Goal: Task Accomplishment & Management: Manage account settings

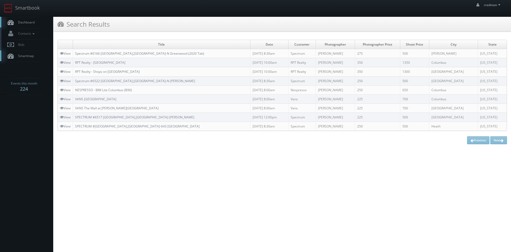
click at [36, 23] on link "Dashboard" at bounding box center [26, 22] width 53 height 11
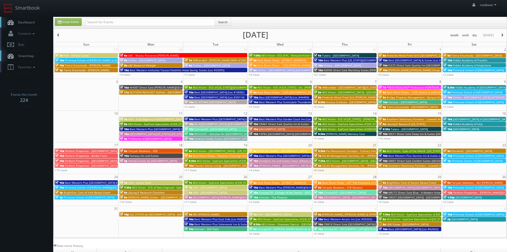
click at [470, 151] on span "Element6 - [GEOGRAPHIC_DATA]" at bounding box center [471, 151] width 41 height 4
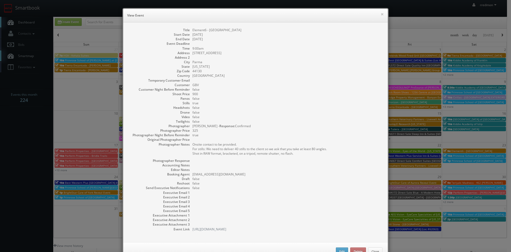
scroll to position [17, 0]
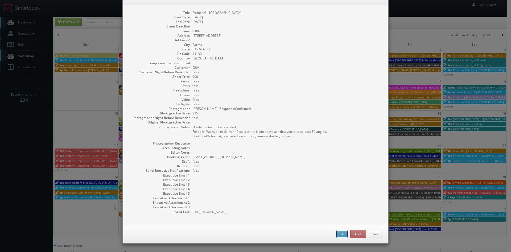
click at [338, 231] on button "Edit" at bounding box center [342, 234] width 12 height 8
type input "Element6 - [GEOGRAPHIC_DATA]"
type input "[STREET_ADDRESS]"
type input "Parma"
type input "44130"
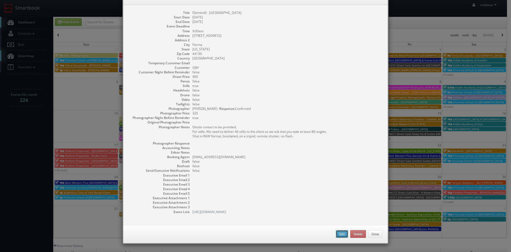
type input "900"
checkbox input "true"
type input "08/23/2025"
type input "9:00am"
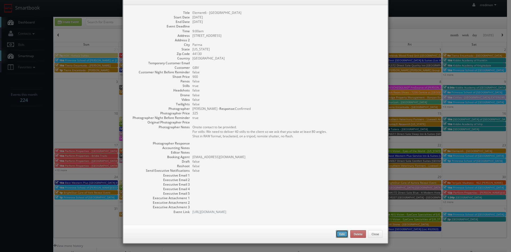
checkbox input "true"
type textarea "Onsite contact to be provided. For stills: We need to deliver 40 stills to the …"
select select "[US_STATE]"
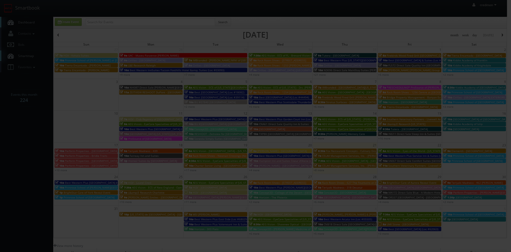
type input "900"
type input "325"
select select "fake72@mg.cs3calendar.com"
select select "internetviewcompany@gmail.com"
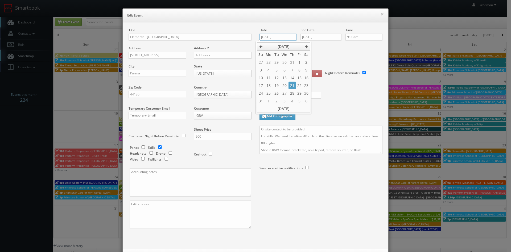
click at [274, 35] on input "08/23/2025" at bounding box center [278, 37] width 37 height 7
click at [293, 95] on td "28" at bounding box center [292, 93] width 7 height 8
type input "08/28/2025"
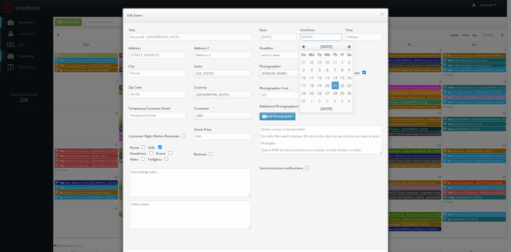
click at [315, 39] on input "08/23/2025" at bounding box center [320, 37] width 41 height 7
click at [336, 92] on td "28" at bounding box center [335, 93] width 7 height 8
type input "08/28/2025"
click at [366, 38] on input "9:00am" at bounding box center [363, 37] width 37 height 7
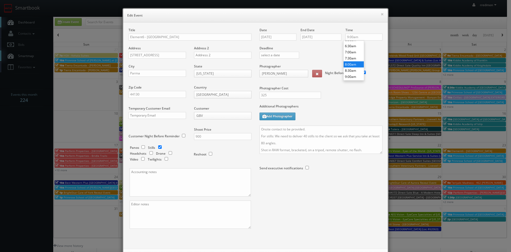
type input "8:00am"
click at [352, 62] on li "8:00am" at bounding box center [354, 64] width 20 height 6
click at [332, 179] on div at bounding box center [321, 182] width 123 height 14
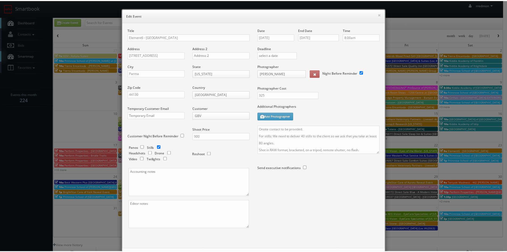
scroll to position [24, 0]
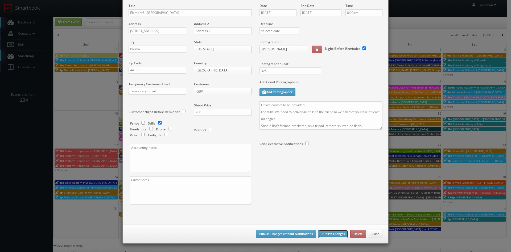
click at [340, 234] on button "Publish Changes" at bounding box center [333, 233] width 30 height 8
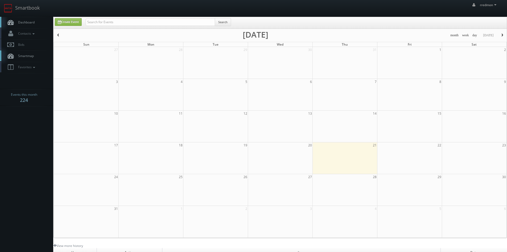
click at [40, 20] on link "Dashboard" at bounding box center [26, 22] width 53 height 11
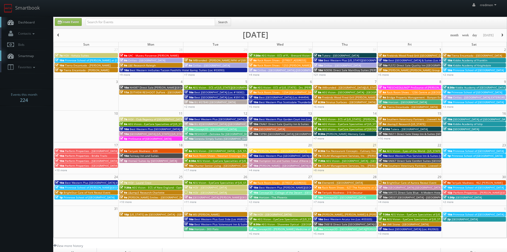
drag, startPoint x: 357, startPoint y: 201, endPoint x: 353, endPoint y: 202, distance: 3.7
click at [353, 202] on div "+7 more" at bounding box center [345, 201] width 64 height 5
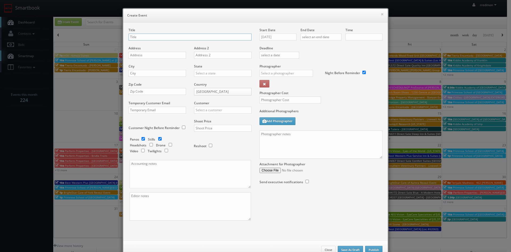
checkbox input "true"
type input "10:00am"
checkbox input "true"
click at [381, 14] on button "×" at bounding box center [382, 14] width 3 height 4
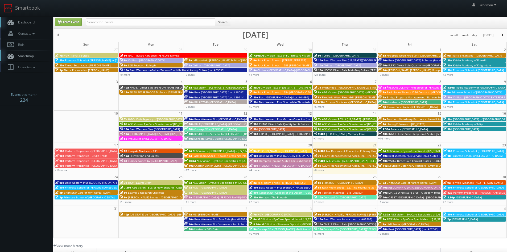
click at [334, 182] on span "Element6 - [GEOGRAPHIC_DATA]" at bounding box center [342, 182] width 41 height 4
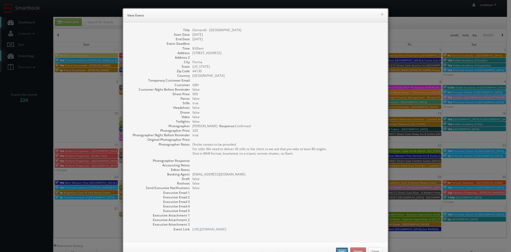
click at [336, 248] on button "Edit" at bounding box center [342, 251] width 12 height 8
type input "Element6 - [GEOGRAPHIC_DATA]"
type input "[STREET_ADDRESS]"
type input "Parma"
type input "44130"
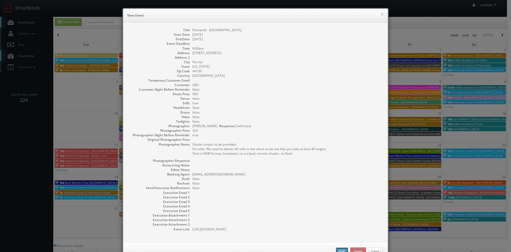
type input "900"
checkbox input "true"
type input "08/28/2025"
type input "8:00am"
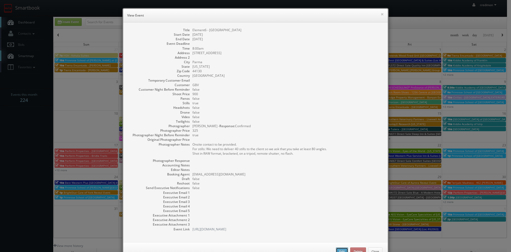
checkbox input "true"
type textarea "Onsite contact to be provided. For stills: We need to deliver 40 stills to the …"
select select "[US_STATE]"
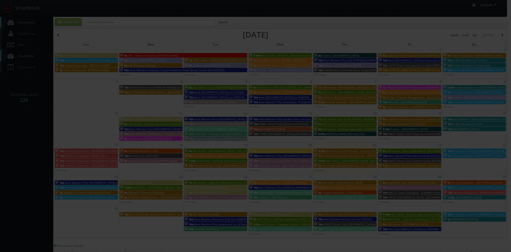
type input "900"
type input "325"
select select "fake72@mg.cs3calendar.com"
select select "internetviewcompany@gmail.com"
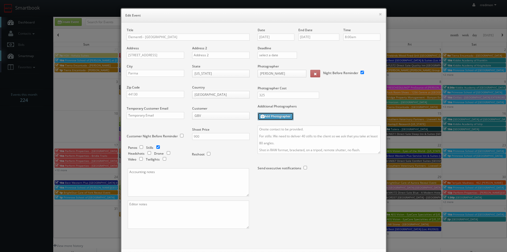
click at [282, 115] on button "Add Photographer" at bounding box center [276, 116] width 36 height 8
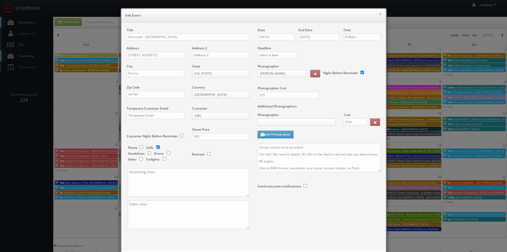
click at [294, 123] on body "Smartbook Toggle Side Navigation Toggle Top Navigation rredmon rredmon Profile …" at bounding box center [253, 173] width 507 height 347
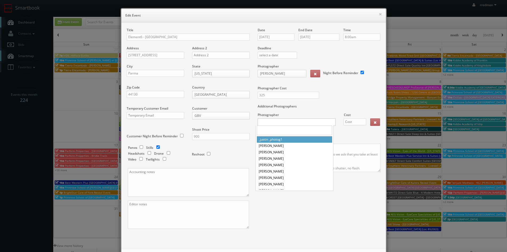
click at [295, 127] on input "text" at bounding box center [294, 130] width 75 height 10
click at [294, 130] on input "text" at bounding box center [294, 130] width 75 height 10
click at [336, 104] on body "Smartbook Toggle Side Navigation Toggle Top Navigation rredmon rredmon Profile …" at bounding box center [253, 173] width 507 height 347
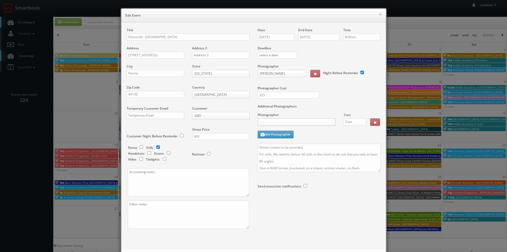
click at [301, 123] on body "Smartbook Toggle Side Navigation Toggle Top Navigation rredmon rredmon Profile …" at bounding box center [253, 173] width 507 height 347
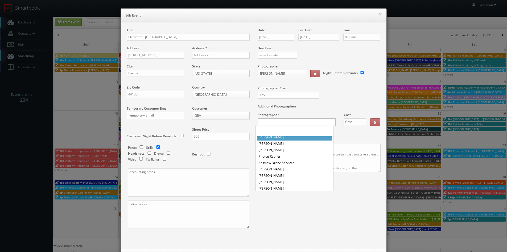
scroll to position [313, 0]
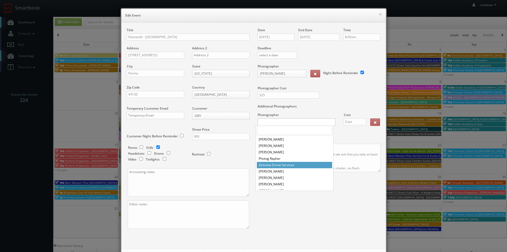
select select "cs3design360@gmail.com"
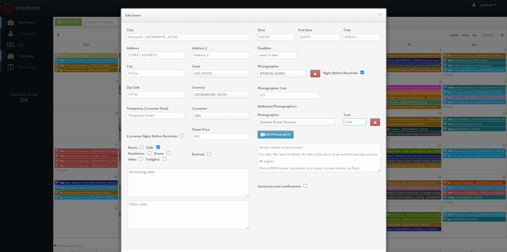
click at [349, 121] on input "text" at bounding box center [355, 121] width 23 height 7
type input "199"
click at [311, 133] on div "Additional Photographers Photographer Cost Zeitview Drone Services _justin _pho…" at bounding box center [319, 124] width 123 height 40
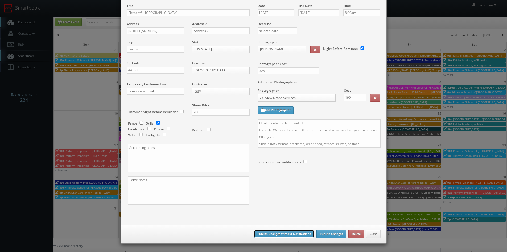
click at [291, 235] on button "Publish Changes Without Notifications" at bounding box center [284, 233] width 60 height 8
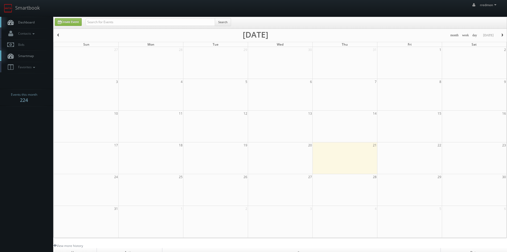
click at [34, 22] on span "Dashboard" at bounding box center [24, 22] width 19 height 5
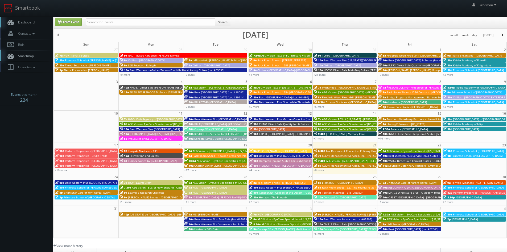
click at [333, 181] on span "Element6 - [GEOGRAPHIC_DATA]" at bounding box center [342, 182] width 41 height 4
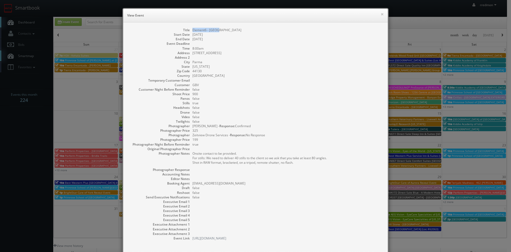
drag, startPoint x: 216, startPoint y: 30, endPoint x: 191, endPoint y: 31, distance: 25.3
click at [192, 31] on dd "Element6 - [GEOGRAPHIC_DATA]" at bounding box center [287, 30] width 190 height 5
copy dd "Element6 - [GEOGRAPHIC_DATA]"
click at [381, 14] on button "×" at bounding box center [382, 14] width 3 height 4
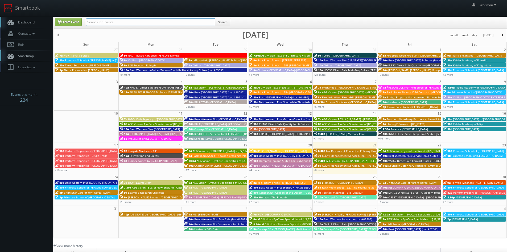
click at [141, 24] on input "text" at bounding box center [150, 21] width 129 height 7
paste input "Element6 - [GEOGRAPHIC_DATA]"
type input "Element6 - [GEOGRAPHIC_DATA]"
click at [228, 23] on button "Search" at bounding box center [223, 22] width 16 height 8
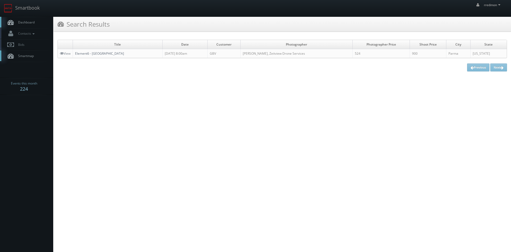
click at [101, 53] on link "Element6 - [GEOGRAPHIC_DATA]" at bounding box center [99, 53] width 49 height 5
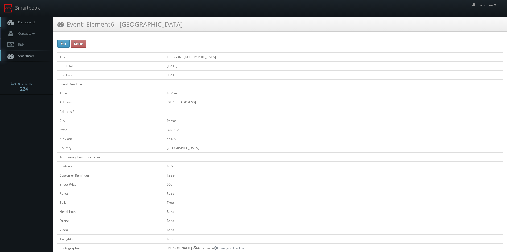
scroll to position [106, 0]
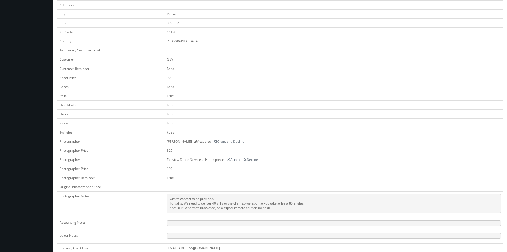
click at [230, 159] on icon at bounding box center [228, 159] width 3 height 4
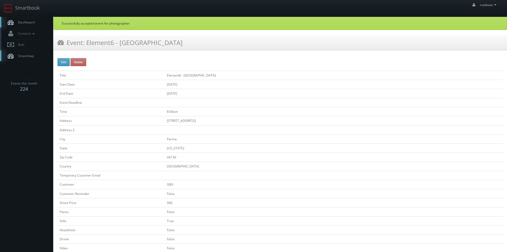
click at [25, 24] on span "Dashboard" at bounding box center [24, 22] width 19 height 5
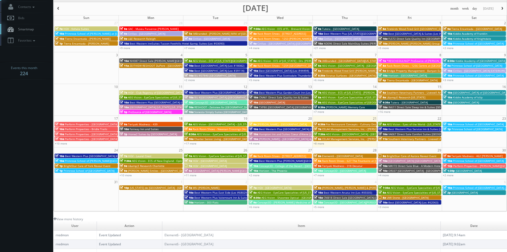
scroll to position [53, 0]
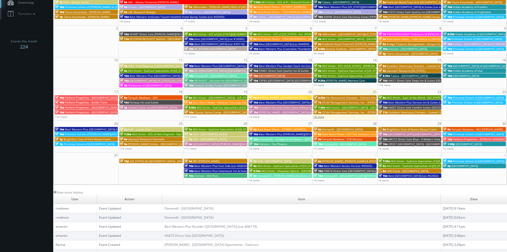
click at [323, 116] on link "+8 more" at bounding box center [319, 117] width 11 height 4
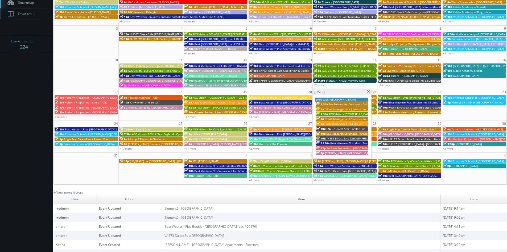
click at [344, 137] on span "TXE81 Direct Sale Comfort Inn Wichita Falls North" at bounding box center [364, 138] width 77 height 4
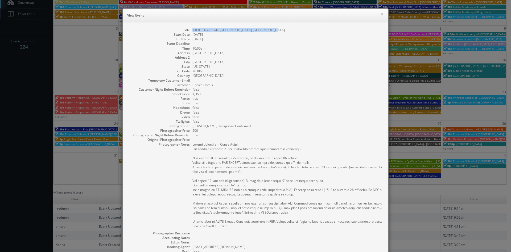
drag, startPoint x: 264, startPoint y: 31, endPoint x: 190, endPoint y: 30, distance: 74.0
click at [190, 30] on dl "Title TXE81 Direct Sale Comfort Inn Wichita Falls North Start Date 08/21/2025 E…" at bounding box center [256, 166] width 254 height 276
copy dd "TXE81 Direct Sale Comfort Inn Wichita Falls North"
click at [381, 15] on button "×" at bounding box center [382, 14] width 3 height 4
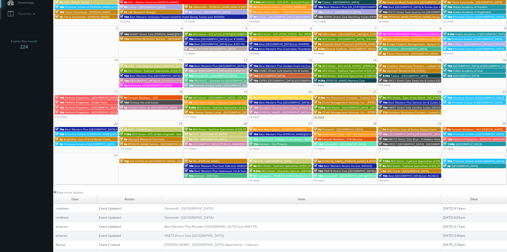
click at [323, 117] on link "+8 more" at bounding box center [319, 117] width 11 height 4
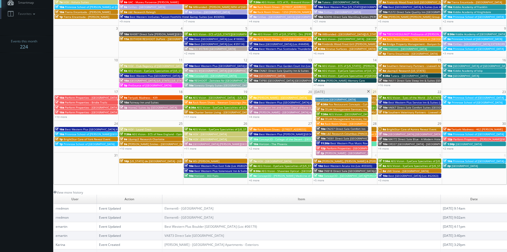
click at [354, 147] on span "Perform Properties - [GEOGRAPHIC_DATA]" at bounding box center [353, 148] width 53 height 4
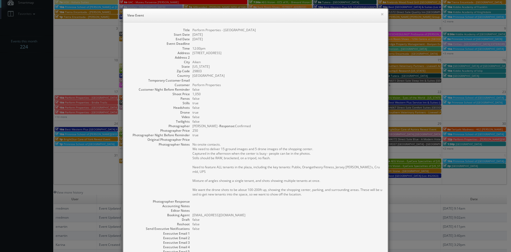
drag, startPoint x: 266, startPoint y: 31, endPoint x: 190, endPoint y: 31, distance: 75.6
click at [192, 31] on dd "Perform Properties - [GEOGRAPHIC_DATA]" at bounding box center [287, 30] width 190 height 5
copy dd "Perform Properties - [GEOGRAPHIC_DATA]"
click at [381, 13] on button "×" at bounding box center [382, 14] width 3 height 4
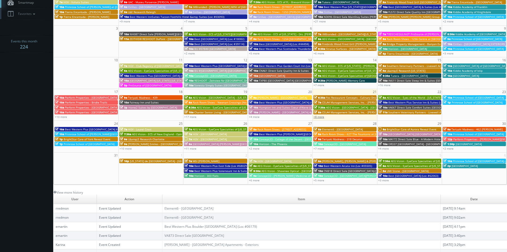
click at [324, 116] on link "+8 more" at bounding box center [319, 117] width 11 height 4
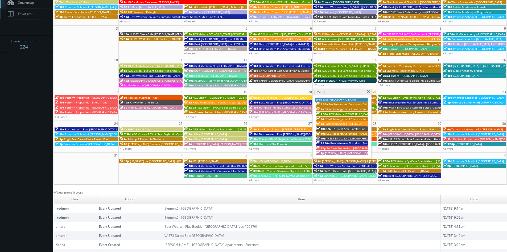
click at [154, 96] on span "Teriyaki Madness - 439" at bounding box center [143, 98] width 30 height 4
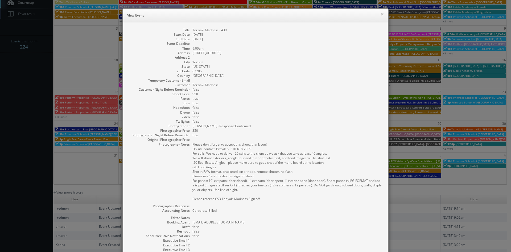
drag, startPoint x: 191, startPoint y: 125, endPoint x: 215, endPoint y: 128, distance: 23.9
click at [215, 128] on dd "Skyler Livingston - Response: Confirmed" at bounding box center [287, 125] width 190 height 5
copy dd "Skyler Livingston"
click at [381, 15] on button "×" at bounding box center [382, 14] width 3 height 4
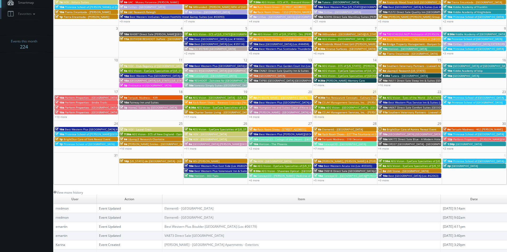
click at [143, 101] on span "Fairway Inn and Suites" at bounding box center [144, 102] width 29 height 4
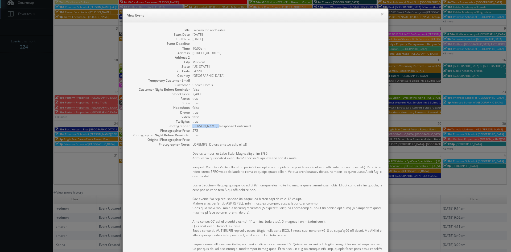
drag, startPoint x: 191, startPoint y: 126, endPoint x: 214, endPoint y: 127, distance: 23.7
click at [214, 127] on dd "Rick Swearingen - Response: Confirmed" at bounding box center [287, 125] width 190 height 5
copy dd "Rick Swearingen"
click at [381, 14] on button "×" at bounding box center [382, 14] width 3 height 4
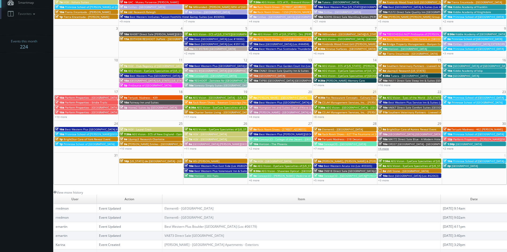
click at [388, 147] on link "+4 more" at bounding box center [383, 148] width 11 height 4
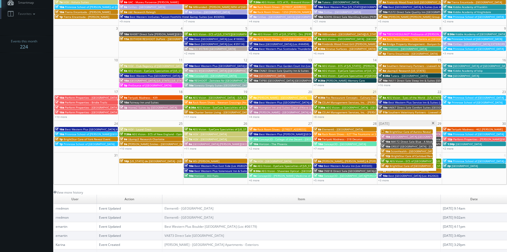
click at [432, 123] on span at bounding box center [432, 123] width 3 height 3
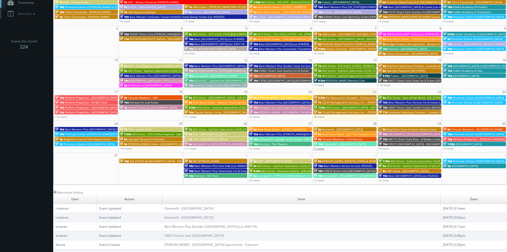
click at [323, 147] on link "+7 more" at bounding box center [319, 148] width 11 height 4
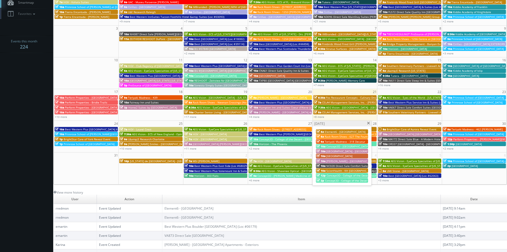
click at [368, 123] on span at bounding box center [368, 123] width 3 height 3
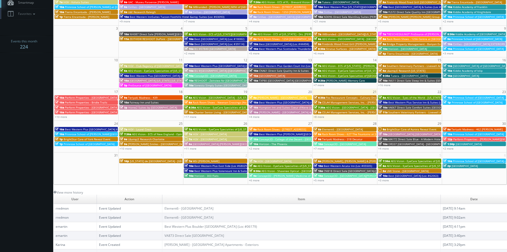
scroll to position [0, 0]
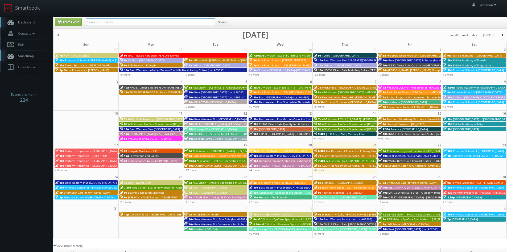
click at [105, 20] on input "text" at bounding box center [150, 21] width 129 height 7
type input "umi"
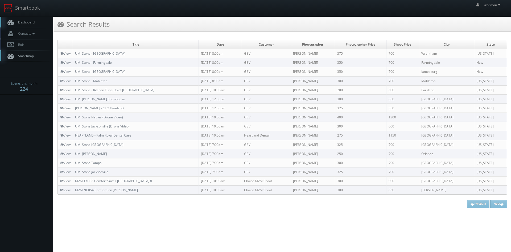
click at [35, 22] on link "Dashboard" at bounding box center [26, 22] width 53 height 11
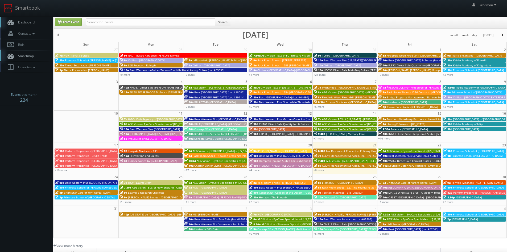
scroll to position [27, 0]
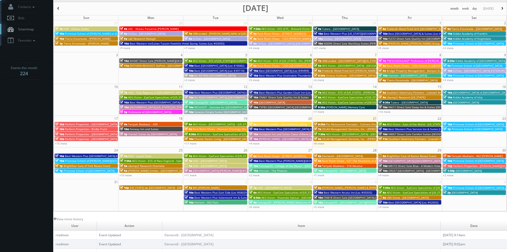
click at [352, 187] on span "[PERSON_NAME], [PERSON_NAME] & [PERSON_NAME], LLC - [GEOGRAPHIC_DATA]" at bounding box center [373, 188] width 102 height 4
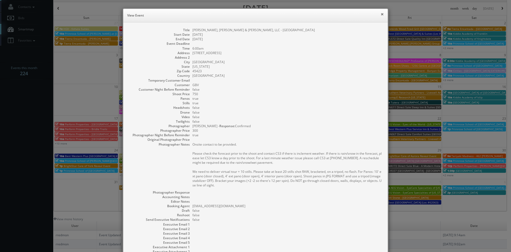
click at [381, 15] on button "×" at bounding box center [382, 14] width 3 height 4
